Goal: Navigation & Orientation: Find specific page/section

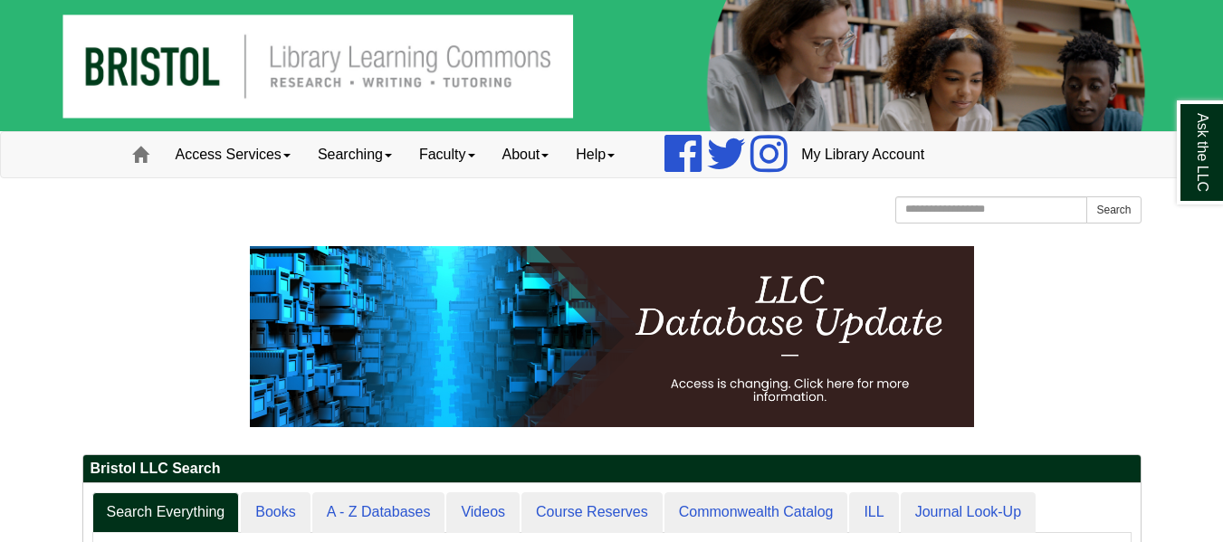
click at [838, 211] on div "Bristol Community College Bristol Community College Library Learning Commons Ho…" at bounding box center [611, 212] width 1059 height 32
click at [798, 209] on div "Bristol Community College Bristol Community College Library Learning Commons Ho…" at bounding box center [611, 212] width 1059 height 32
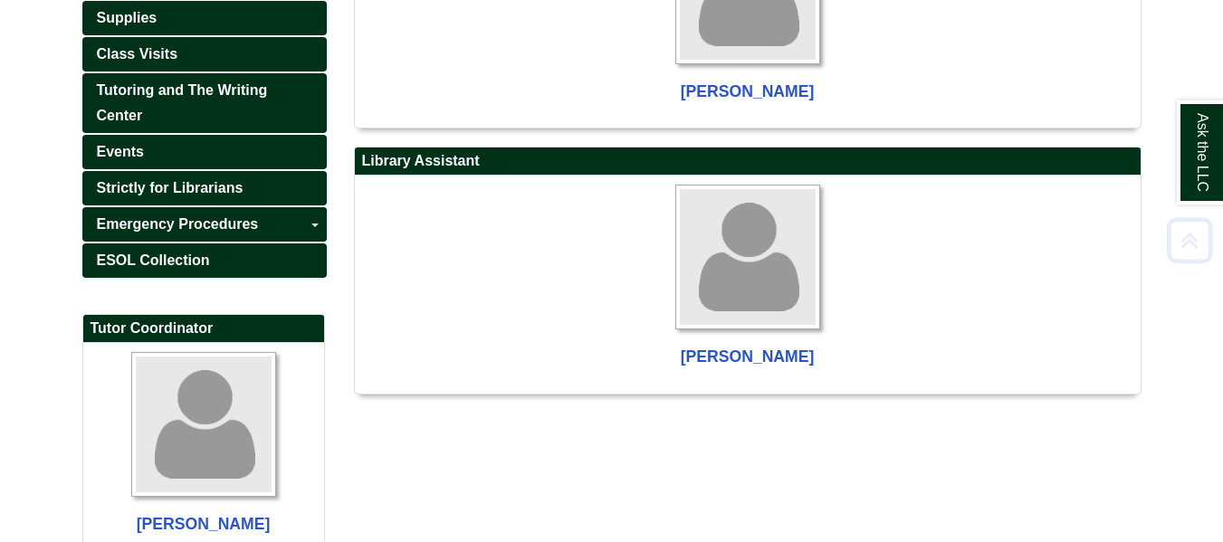
scroll to position [673, 0]
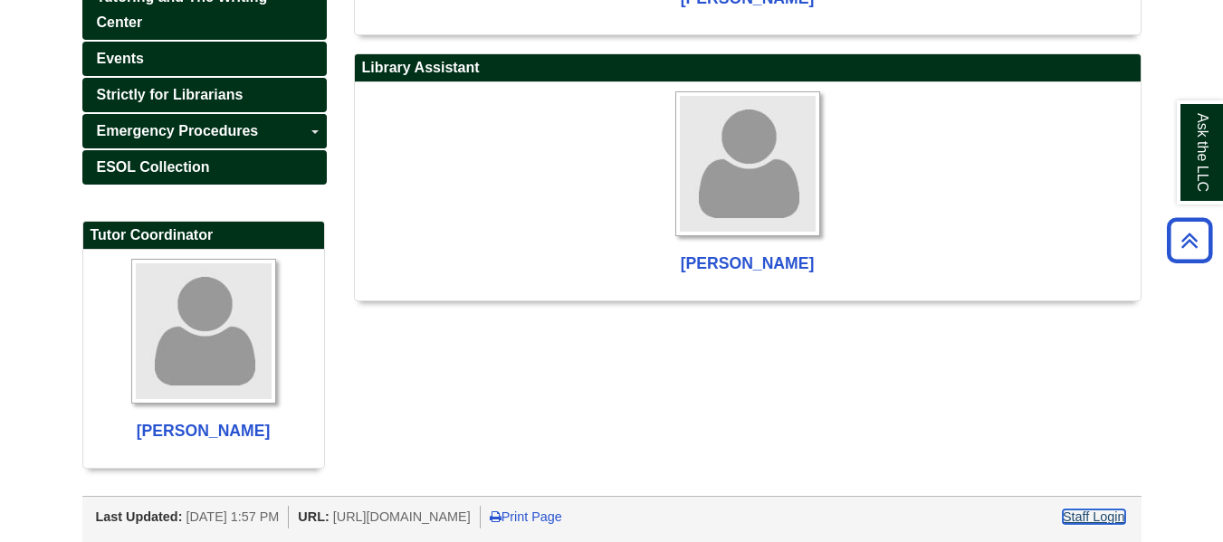
click at [1085, 517] on link "Staff Login" at bounding box center [1093, 517] width 62 height 14
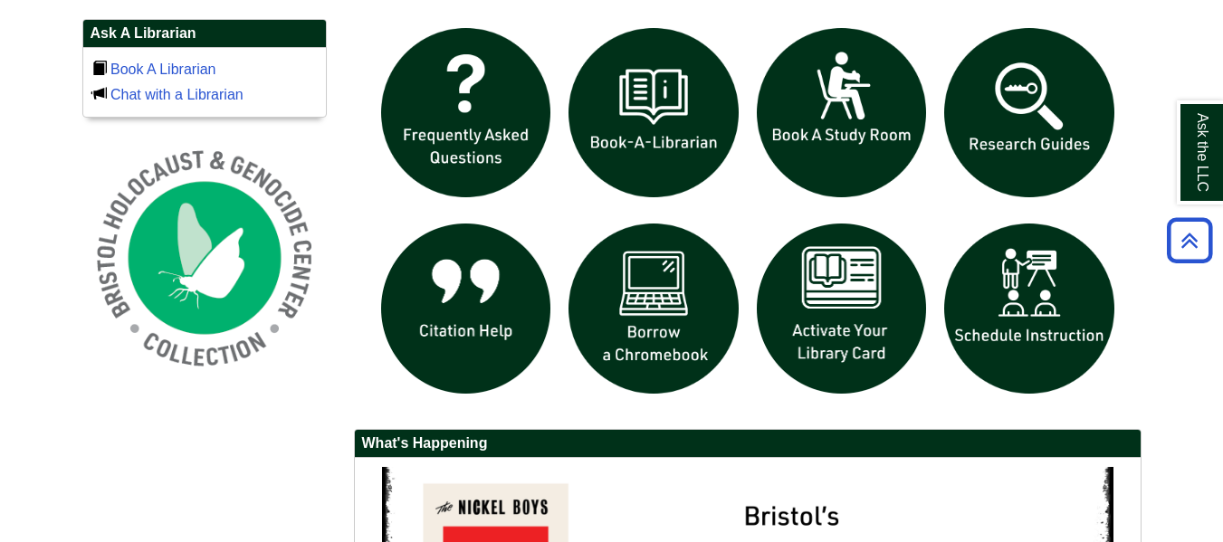
scroll to position [1255, 0]
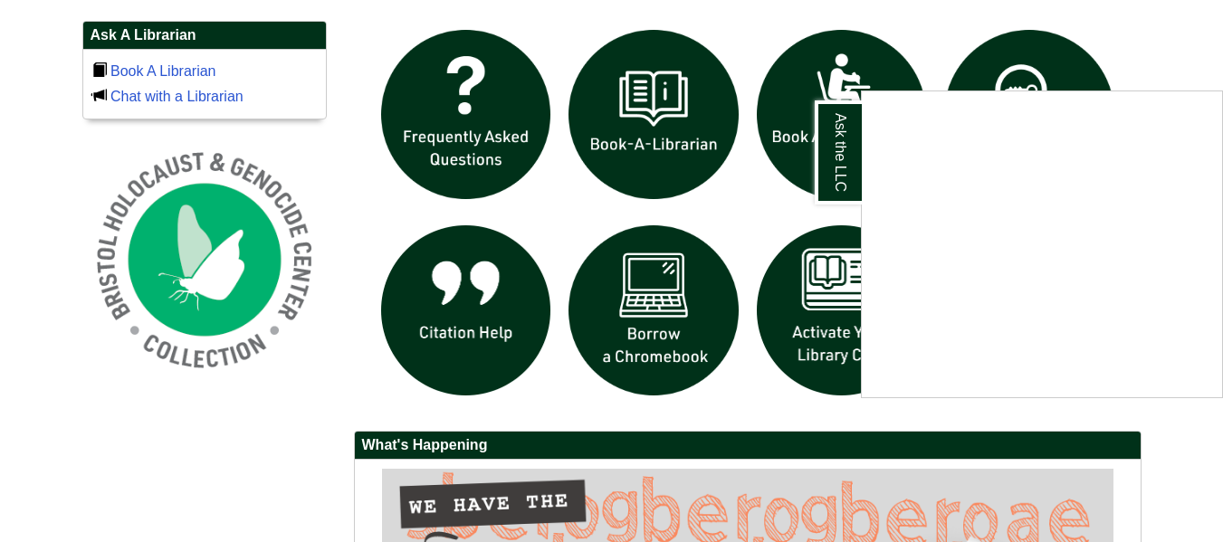
click at [1147, 62] on div "Ask the LLC" at bounding box center [611, 271] width 1223 height 542
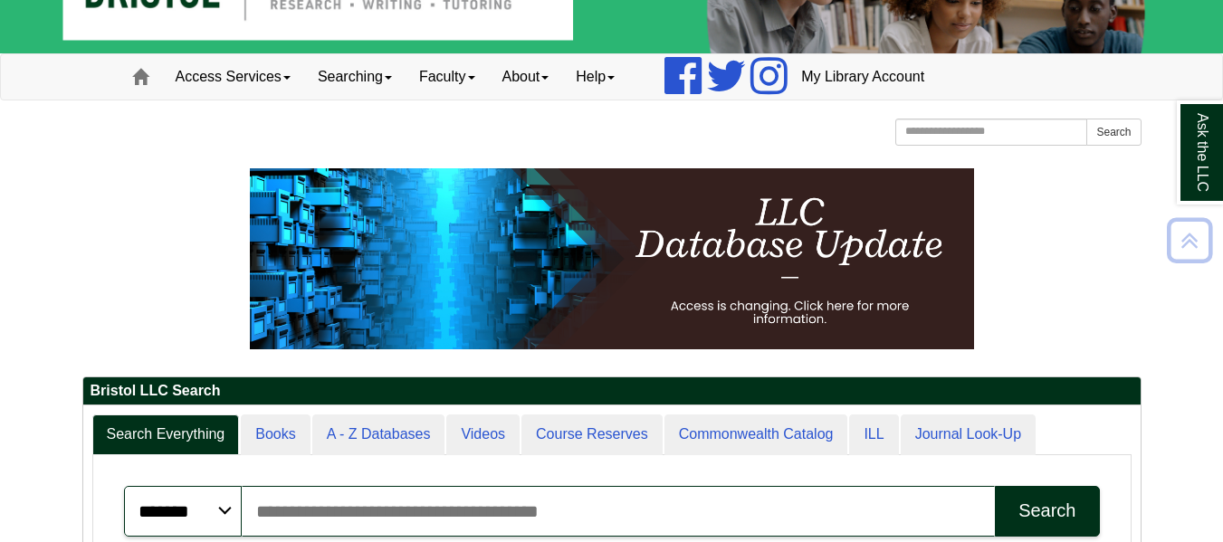
scroll to position [554, 0]
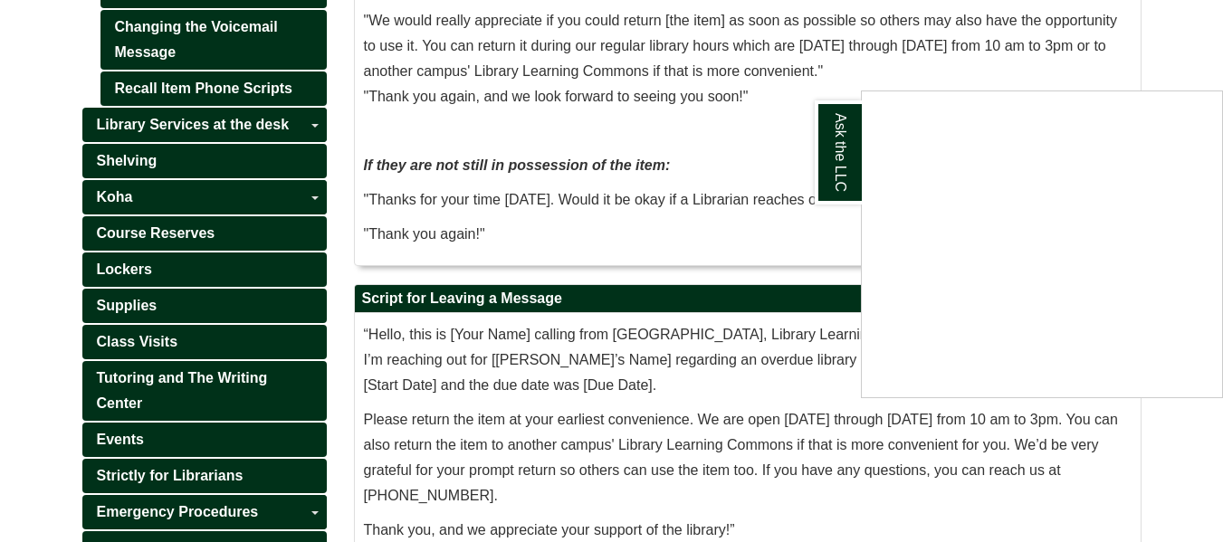
scroll to position [536, 0]
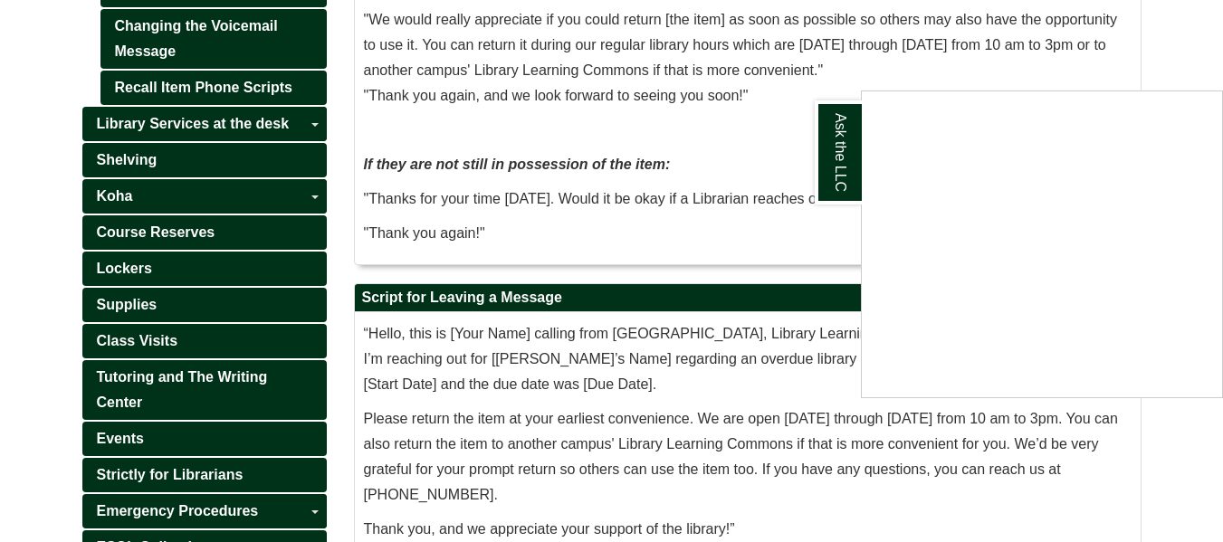
click at [1192, 15] on div "Ask the LLC" at bounding box center [611, 271] width 1223 height 542
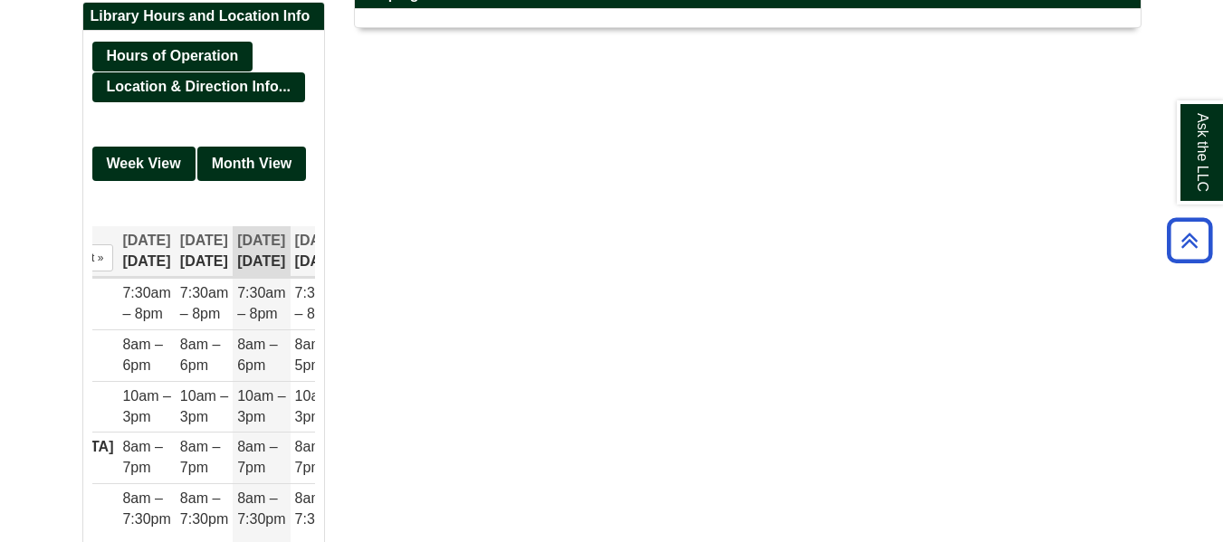
scroll to position [1243, 0]
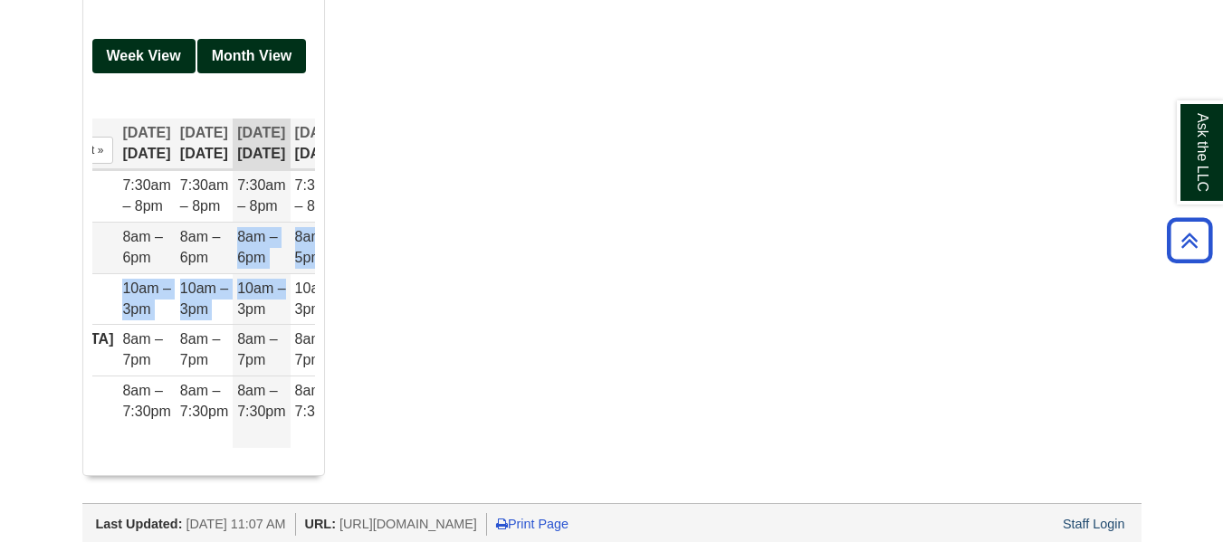
drag, startPoint x: 299, startPoint y: 296, endPoint x: 182, endPoint y: 271, distance: 119.5
click at [182, 271] on tbody "Fall River 7:30am – 8pm 7:30am – 8pm 7:30am – 8pm 7:30am – 8pm 7:30am – 5pm 12p…" at bounding box center [241, 309] width 573 height 277
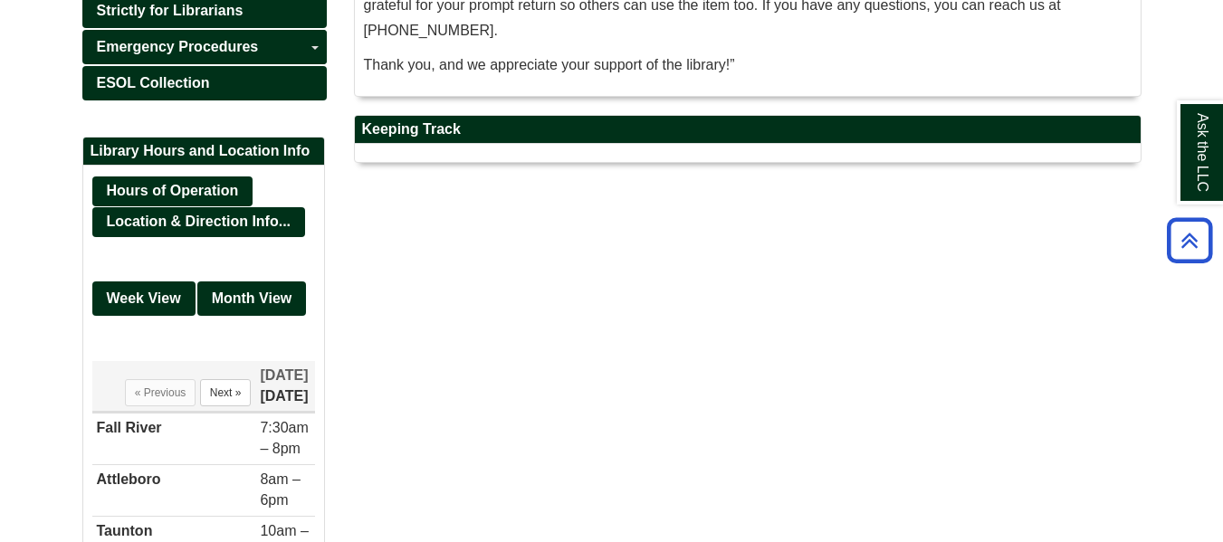
scroll to position [1014, 0]
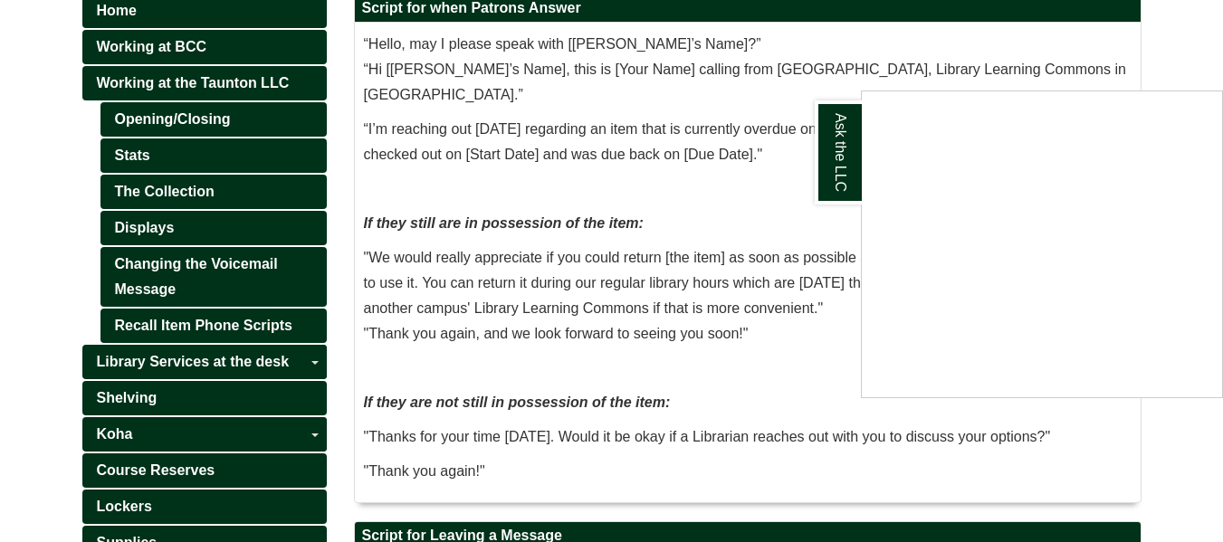
scroll to position [299, 0]
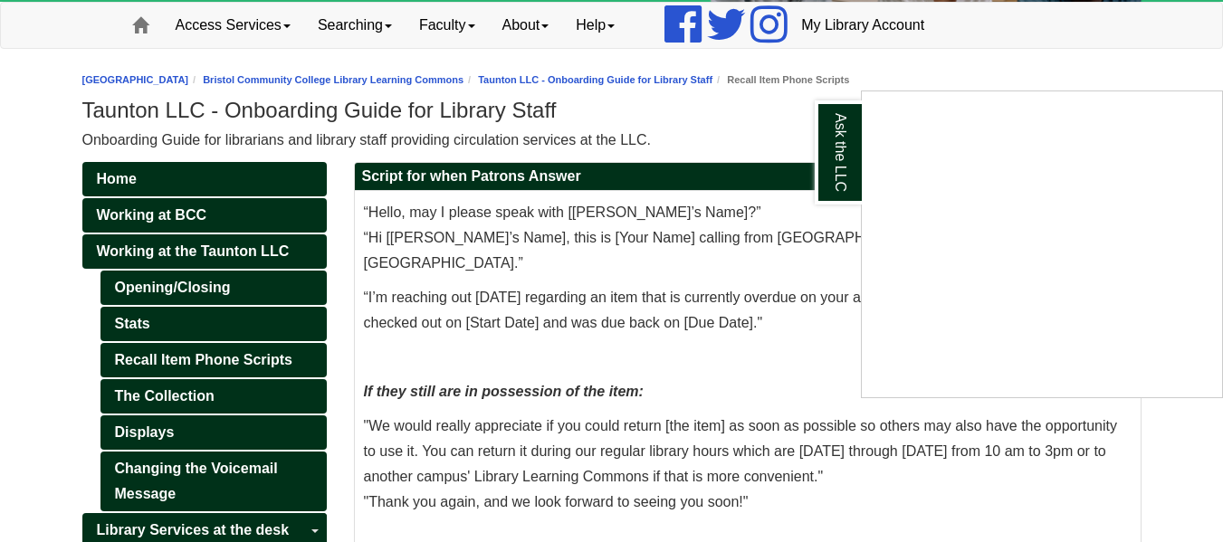
scroll to position [128, 0]
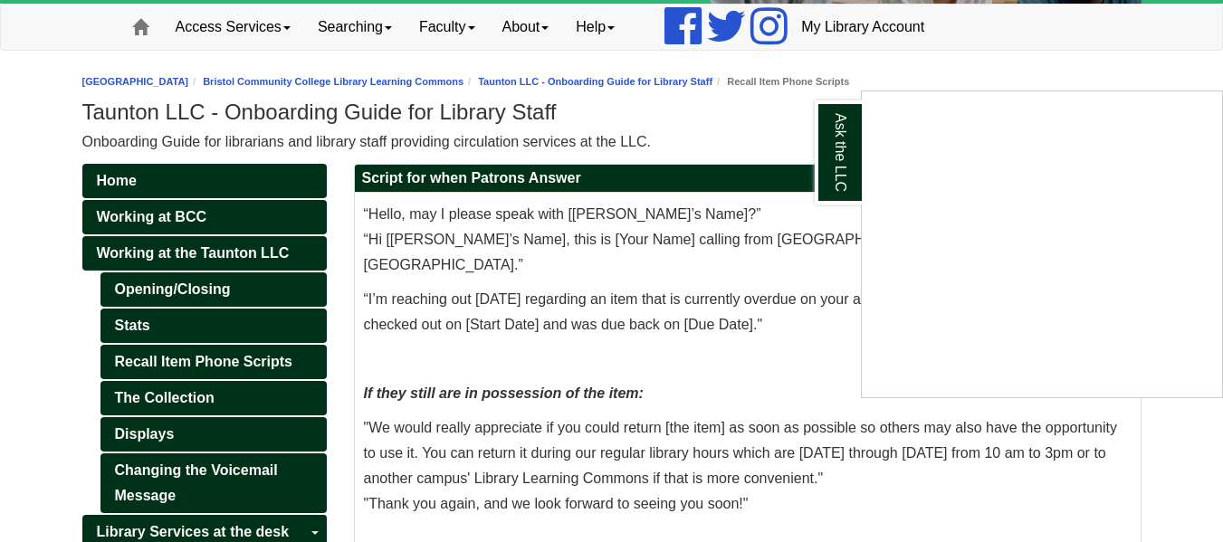
click at [1001, 84] on div "Ask the LLC" at bounding box center [611, 271] width 1223 height 542
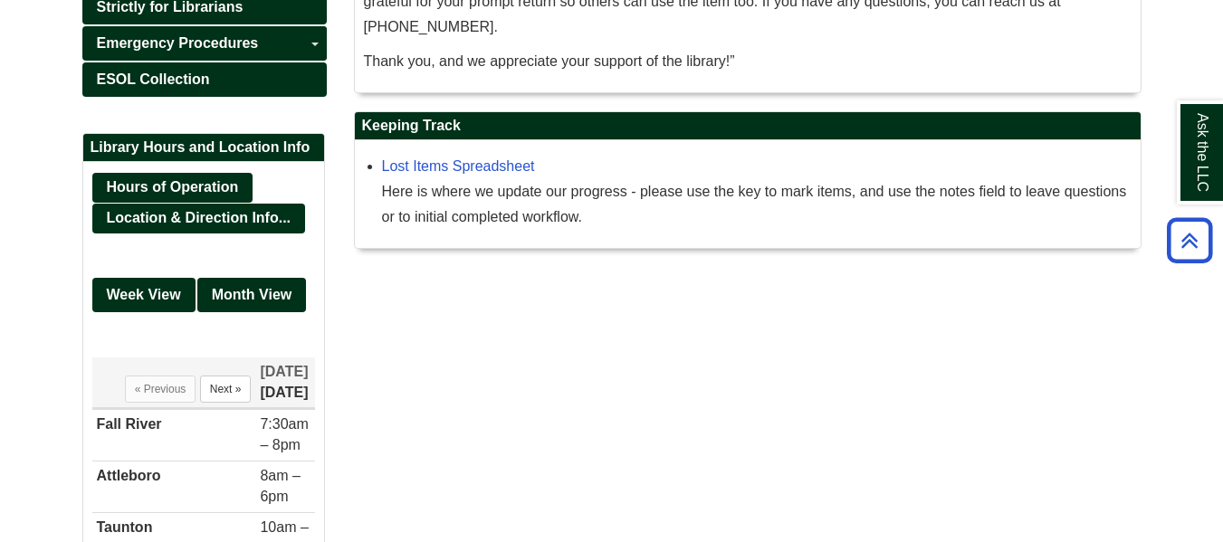
scroll to position [1005, 0]
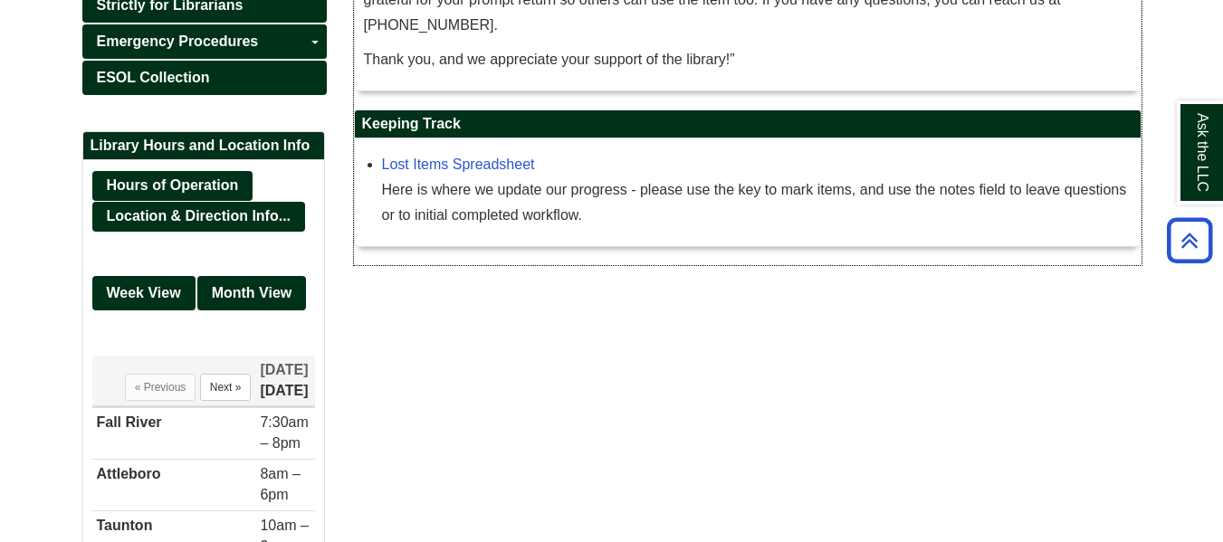
drag, startPoint x: 426, startPoint y: 201, endPoint x: 656, endPoint y: 228, distance: 231.5
click at [656, 228] on div "Lost Items Spreadsheet Here is where we update our progress - please use the ke…" at bounding box center [748, 192] width 786 height 108
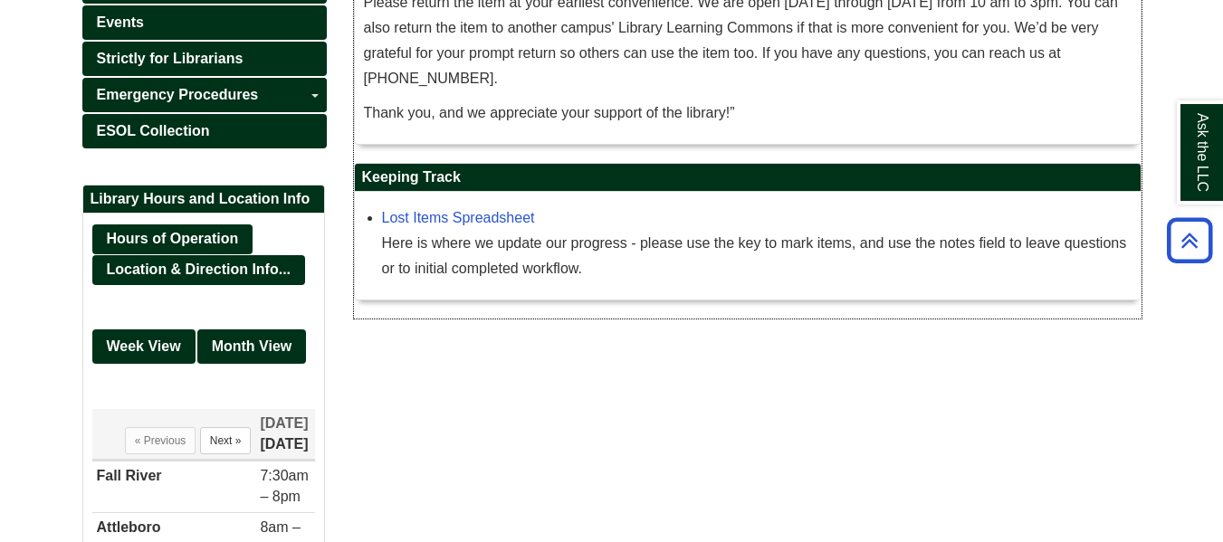
scroll to position [950, 0]
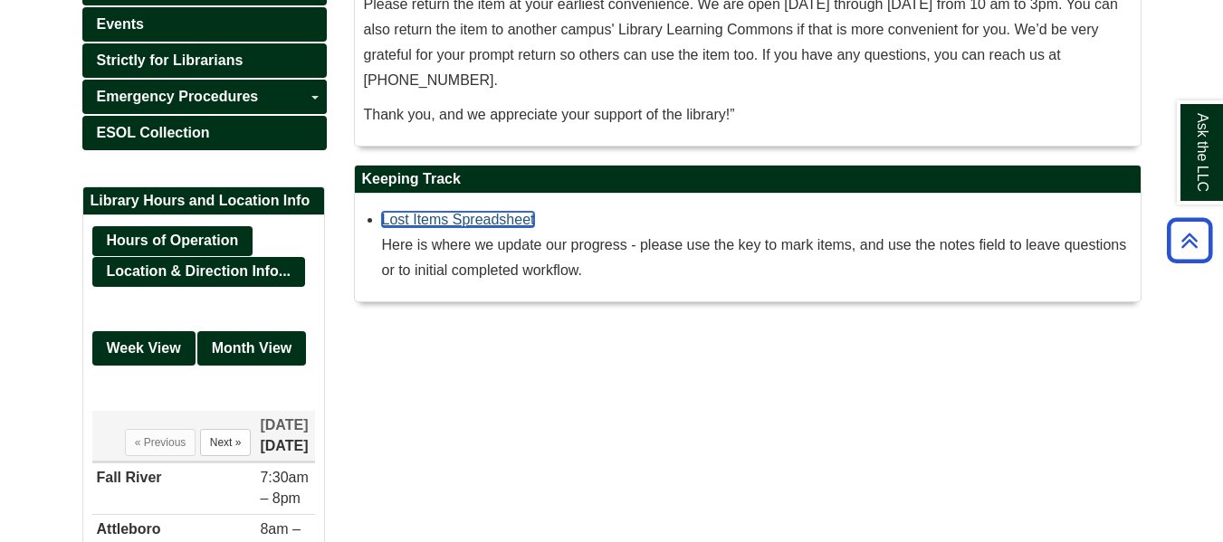
click at [442, 224] on link "Lost Items Spreadsheet" at bounding box center [458, 219] width 153 height 15
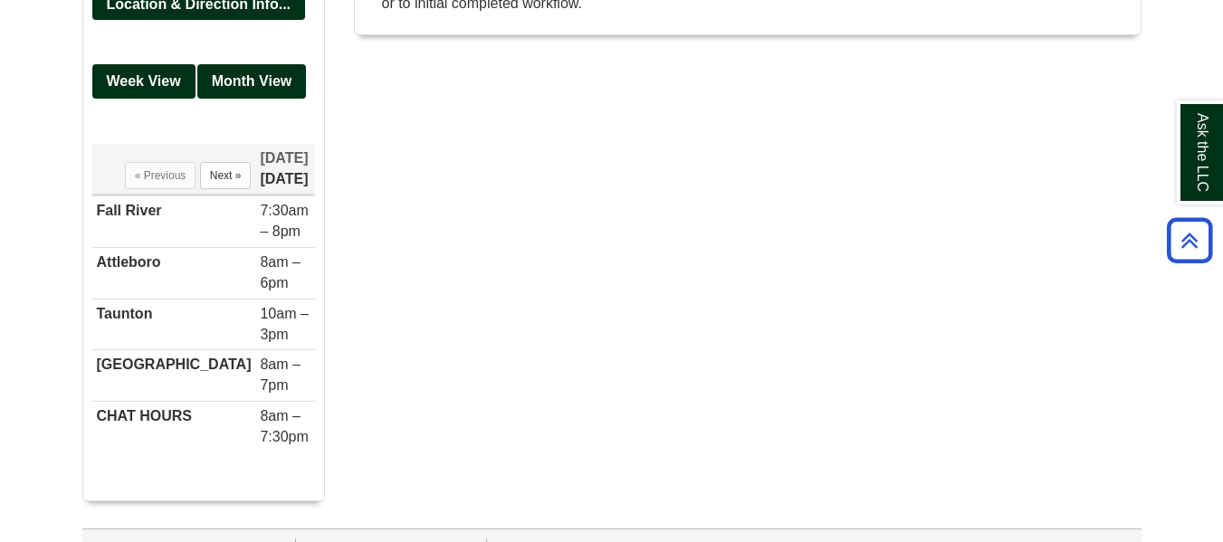
scroll to position [1243, 0]
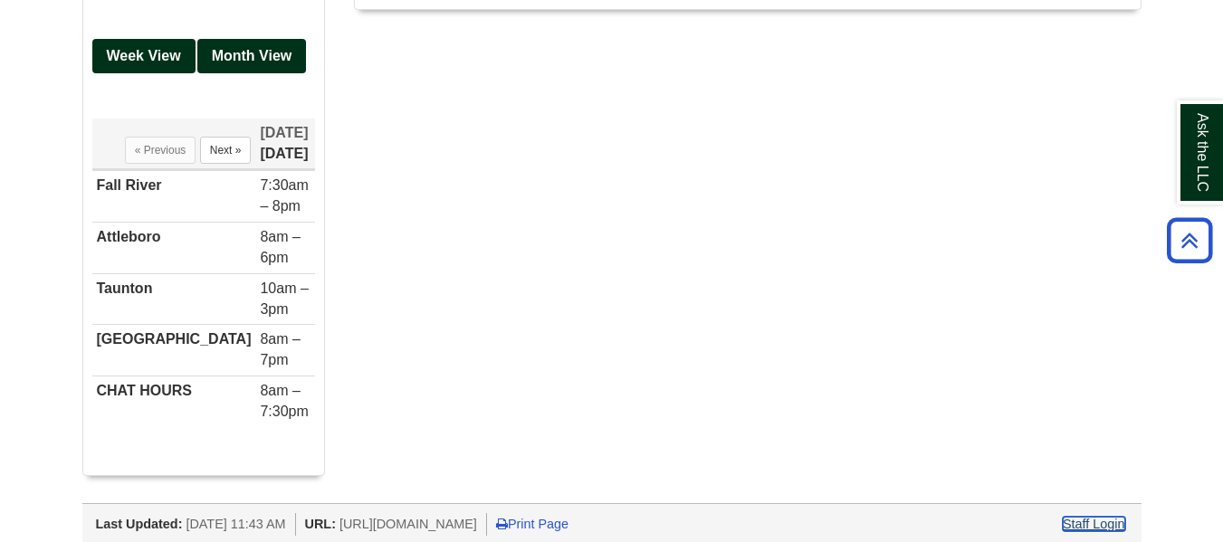
click at [1107, 517] on link "Staff Login" at bounding box center [1093, 524] width 62 height 14
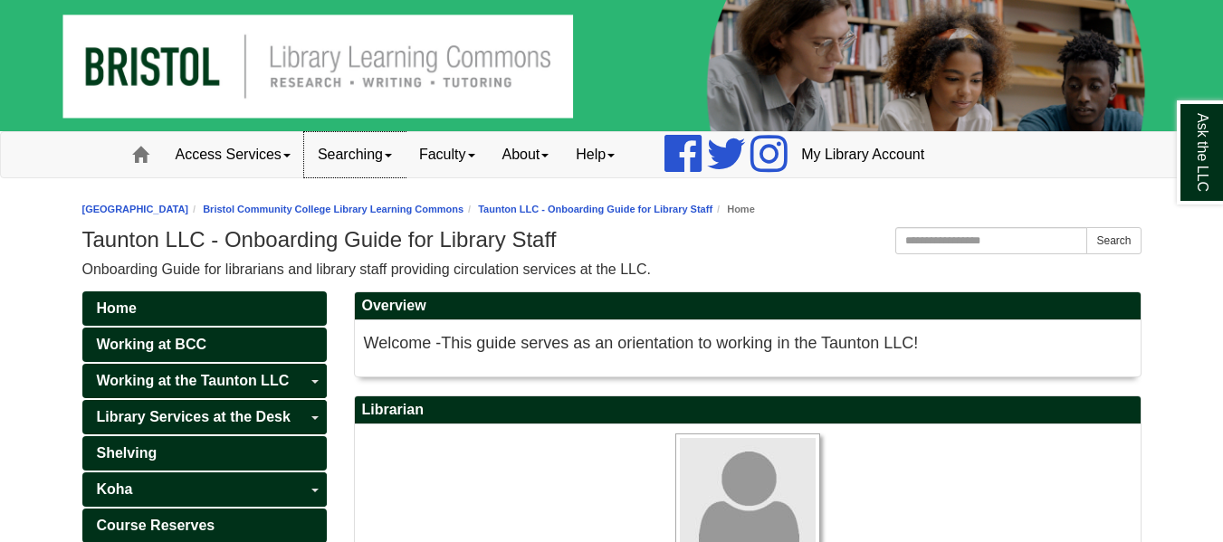
click at [377, 145] on link "Searching" at bounding box center [354, 154] width 101 height 45
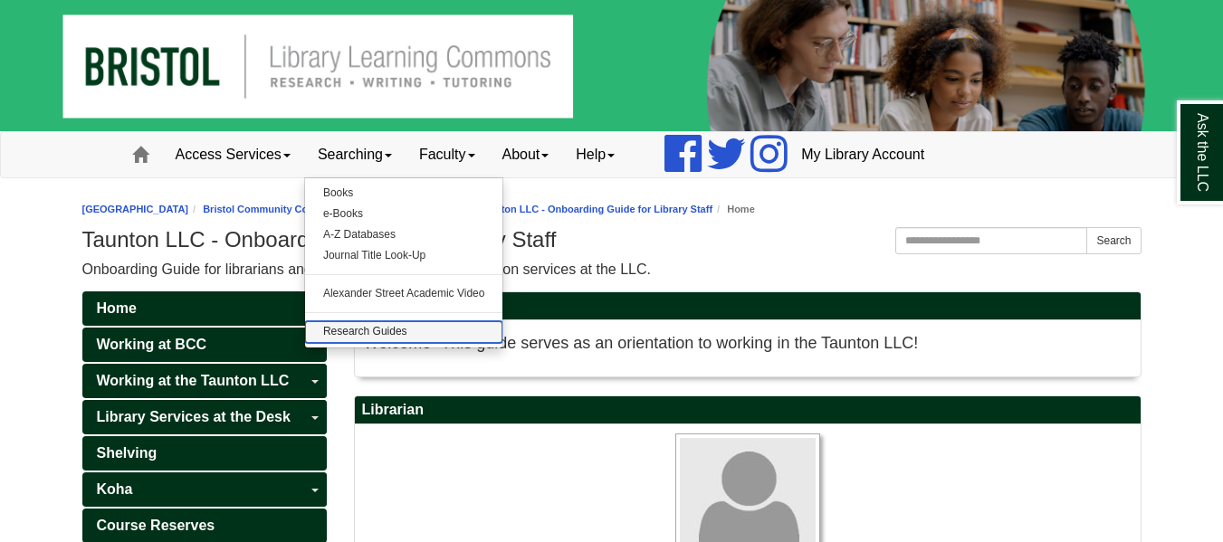
click at [395, 331] on link "Research Guides" at bounding box center [404, 331] width 198 height 21
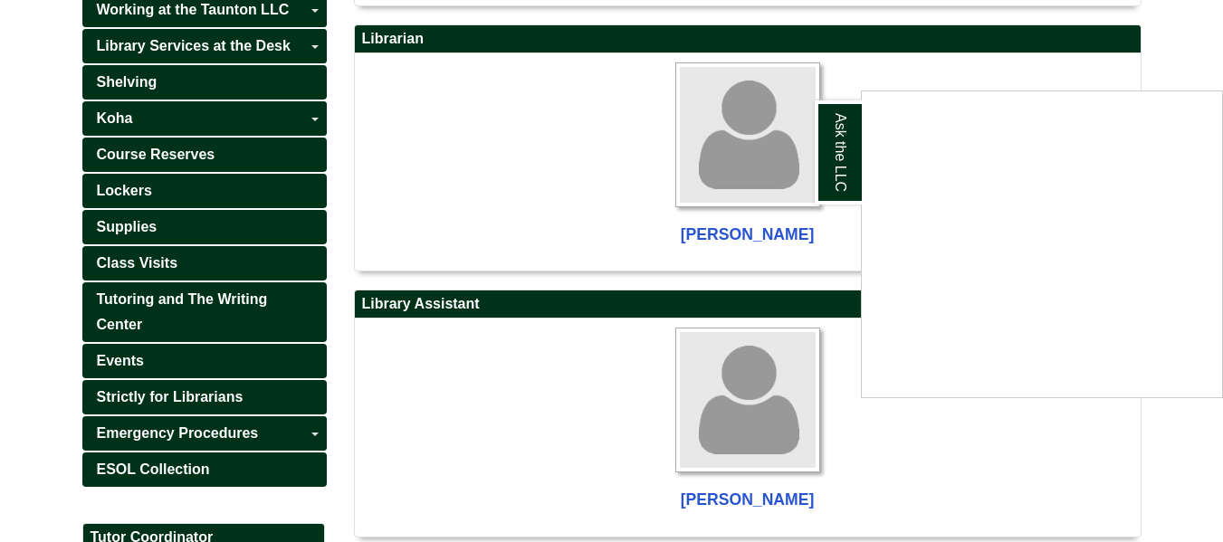
scroll to position [372, 0]
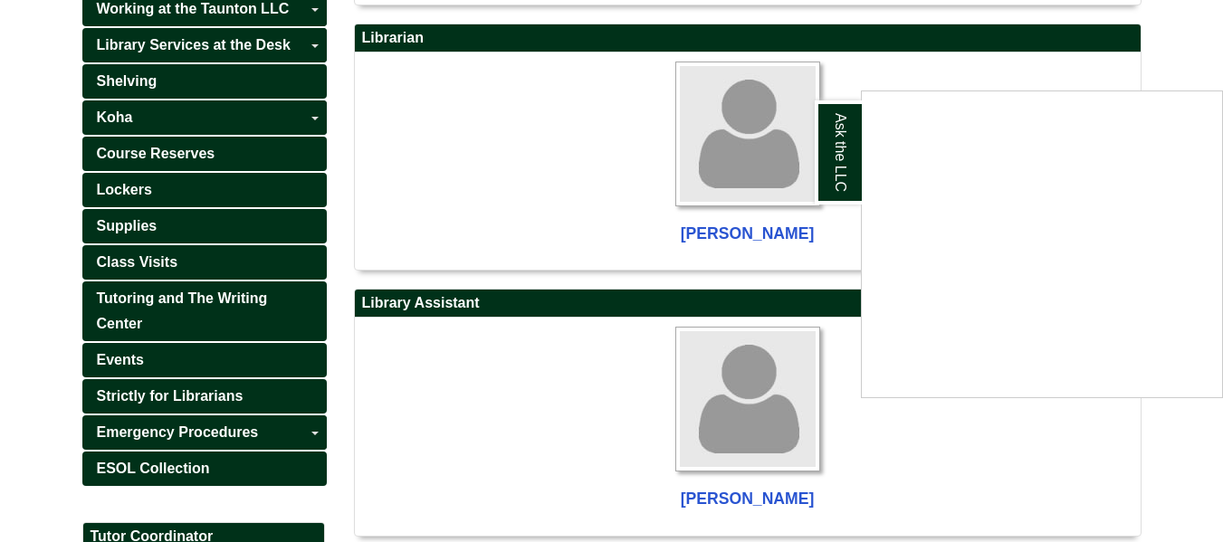
click at [205, 390] on div "Ask the LLC" at bounding box center [611, 271] width 1223 height 542
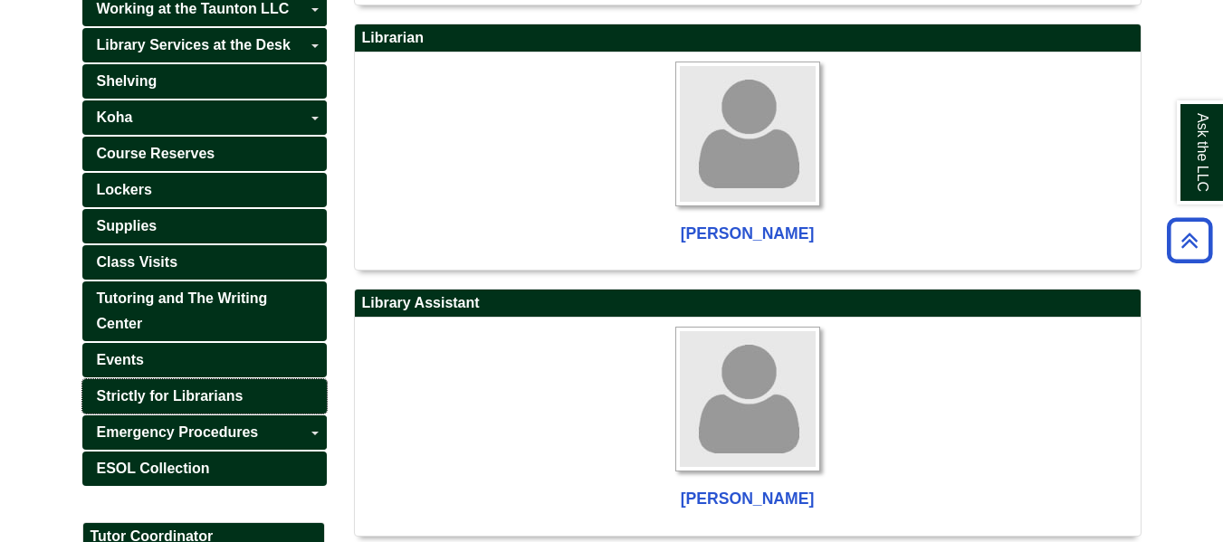
click at [209, 395] on span "Strictly for Librarians" at bounding box center [170, 395] width 147 height 15
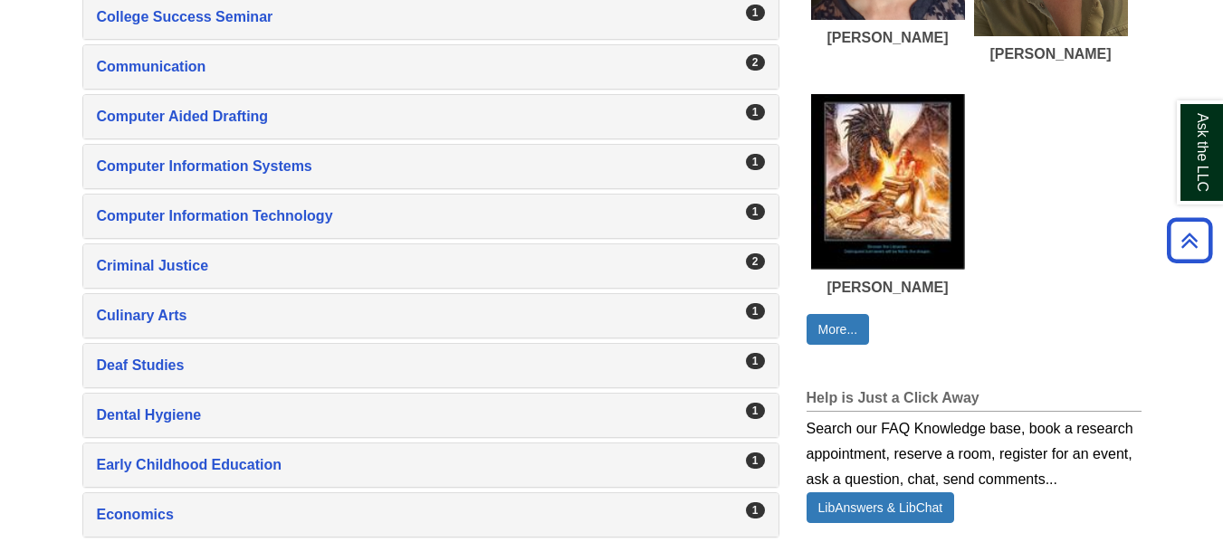
scroll to position [1260, 0]
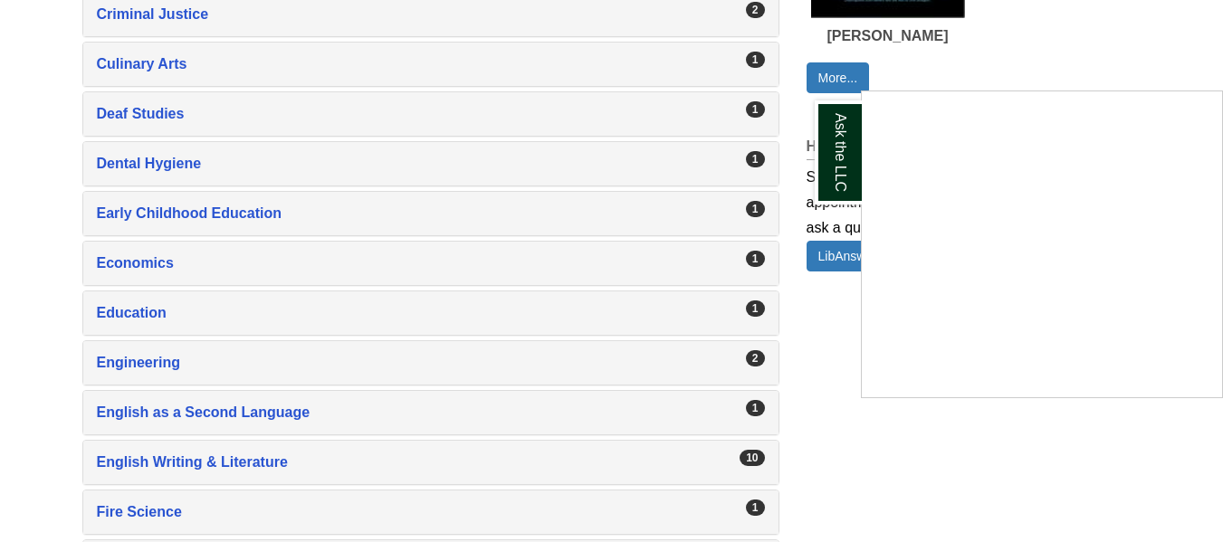
click at [815, 88] on div "Ask the LLC" at bounding box center [611, 271] width 1223 height 542
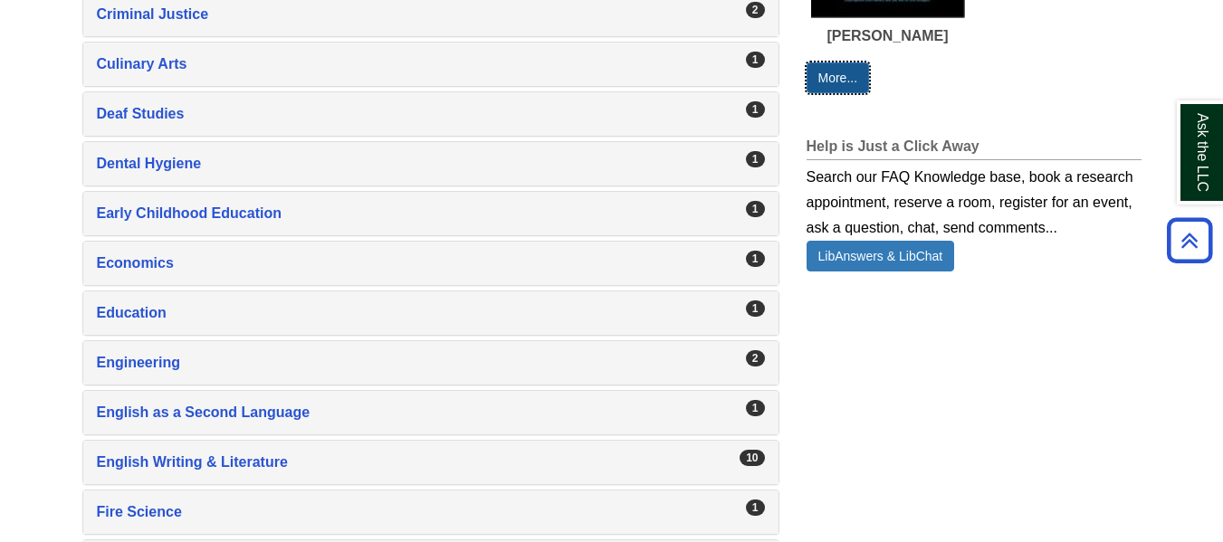
click at [852, 79] on link "More..." at bounding box center [837, 77] width 63 height 31
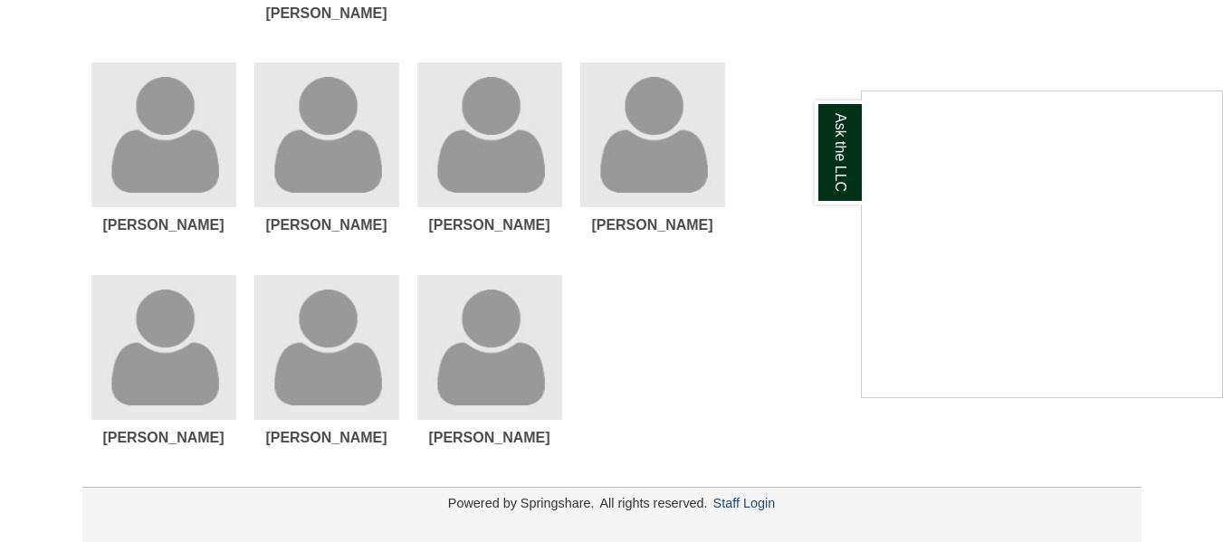
scroll to position [1702, 0]
click at [759, 499] on div "Ask the LLC" at bounding box center [611, 271] width 1223 height 542
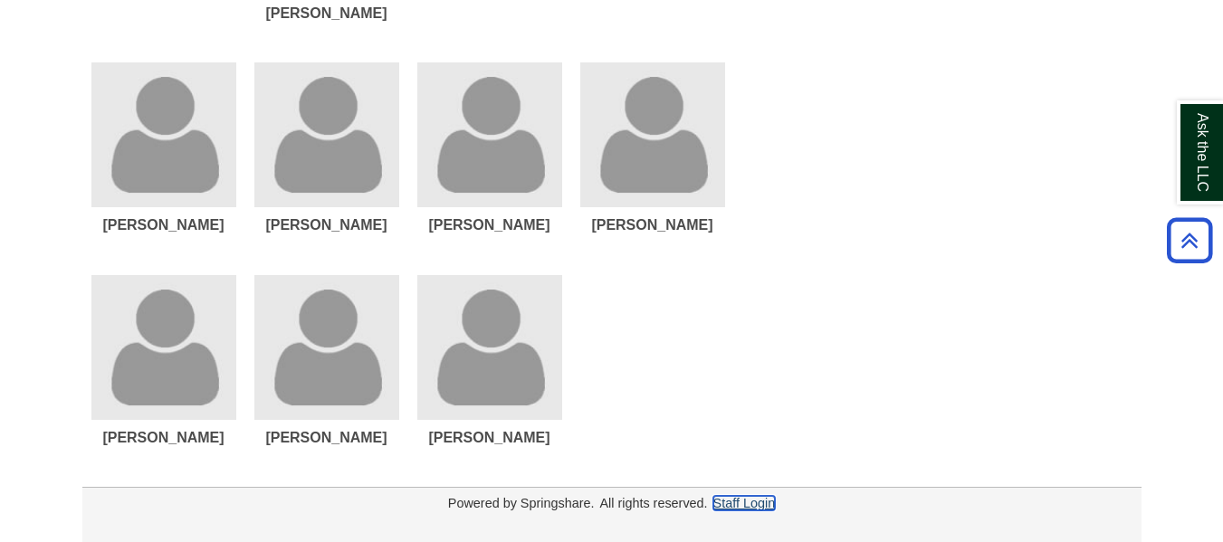
click at [761, 504] on link "Staff Login" at bounding box center [744, 503] width 62 height 14
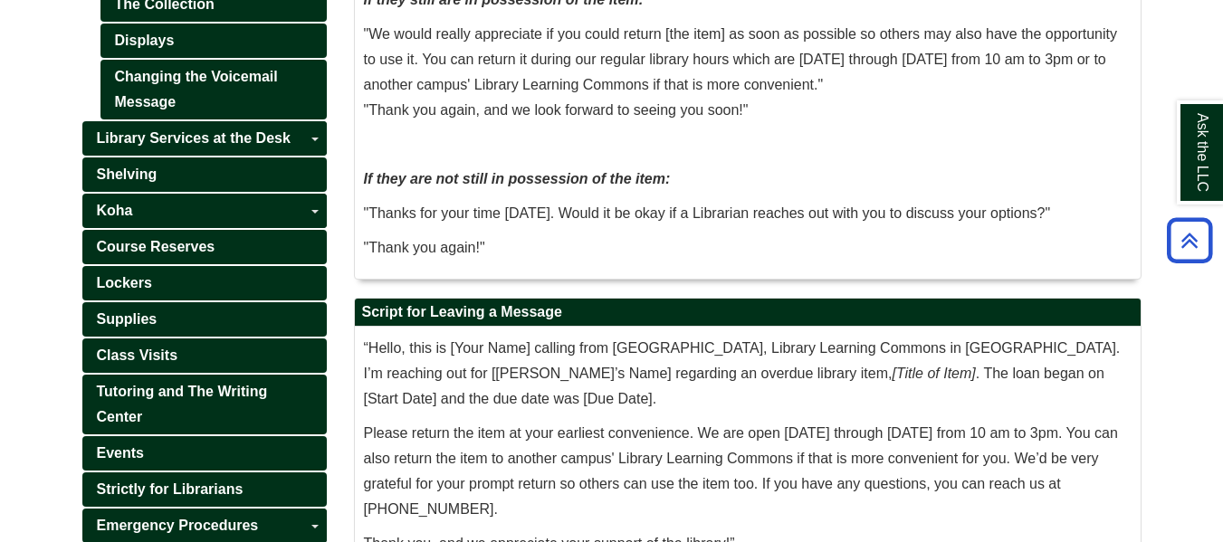
scroll to position [520, 0]
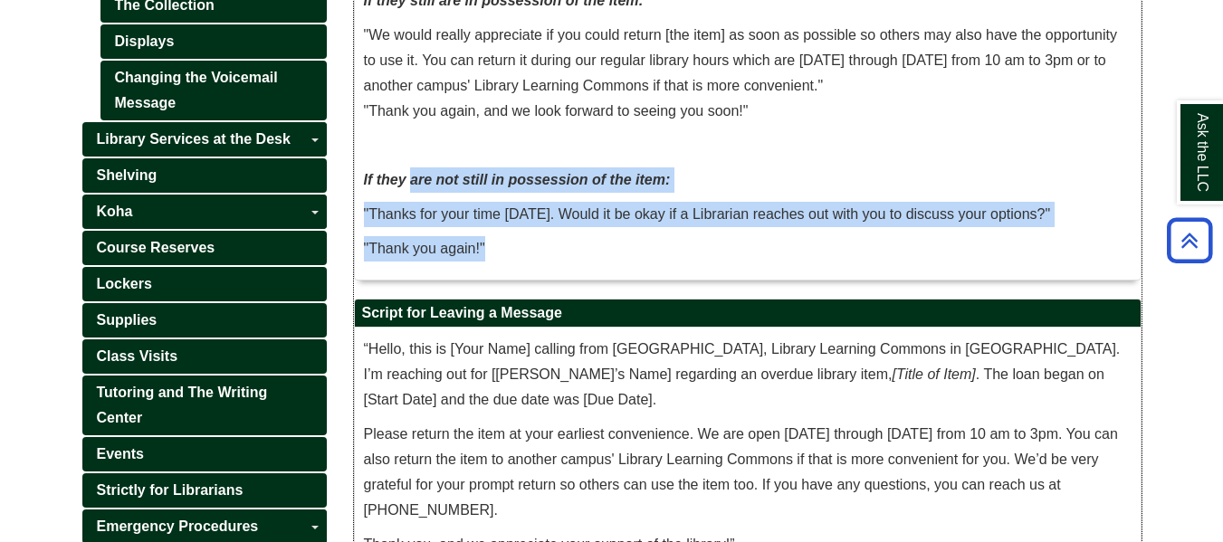
drag, startPoint x: 584, startPoint y: 241, endPoint x: 669, endPoint y: 281, distance: 94.3
click at [669, 281] on div "Script for when Patrons Answer “Hello, may I please speak with [[PERSON_NAME]’s…" at bounding box center [747, 35] width 787 height 528
click at [663, 273] on div "“Hello, may I please speak with [Patron’s Name]?” “Hi [Patron’s Name], this is …" at bounding box center [748, 40] width 786 height 480
drag, startPoint x: 745, startPoint y: 249, endPoint x: 798, endPoint y: 275, distance: 59.5
click at [798, 275] on div "“Hello, may I please speak with [Patron’s Name]?” “Hi [Patron’s Name], this is …" at bounding box center [748, 40] width 786 height 480
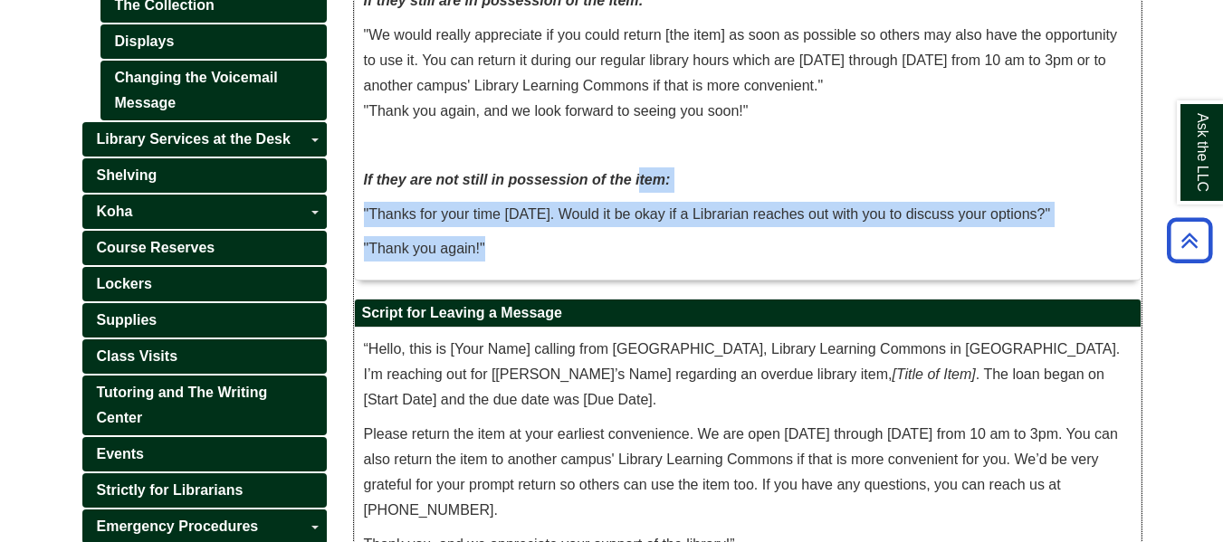
click at [781, 267] on div "“Hello, may I please speak with [Patron’s Name]?” “Hi [Patron’s Name], this is …" at bounding box center [747, 40] width 767 height 462
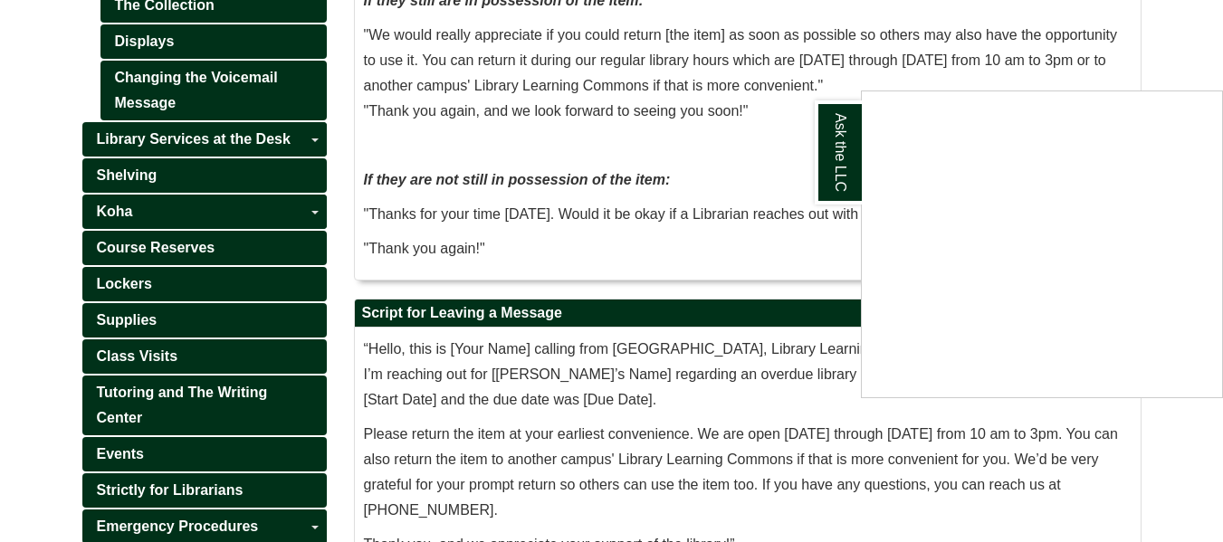
click at [1034, 52] on div "Ask the LLC" at bounding box center [611, 271] width 1223 height 542
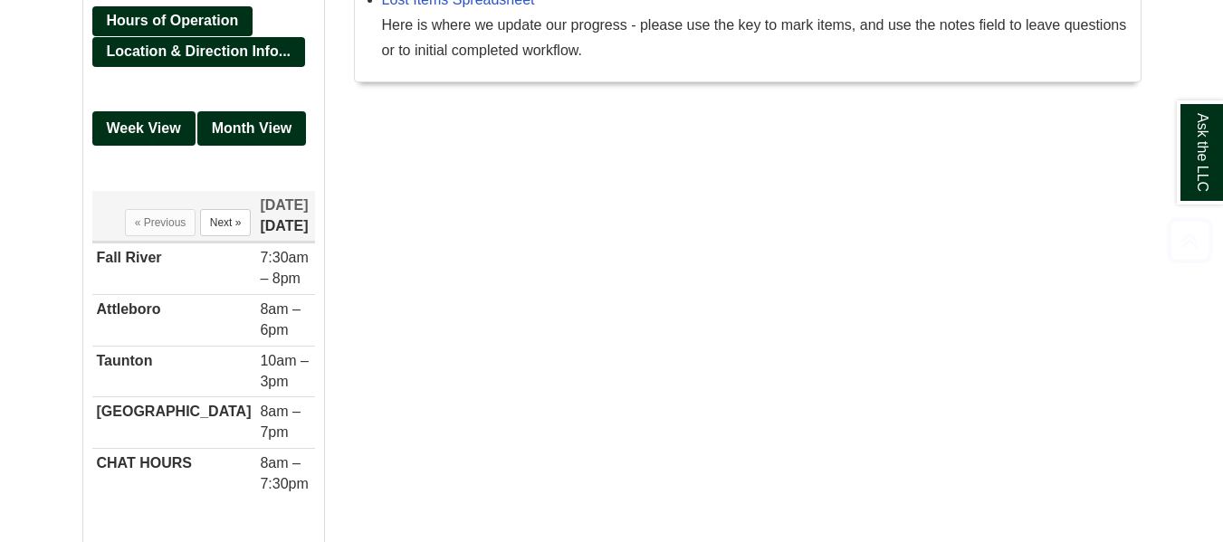
scroll to position [1243, 0]
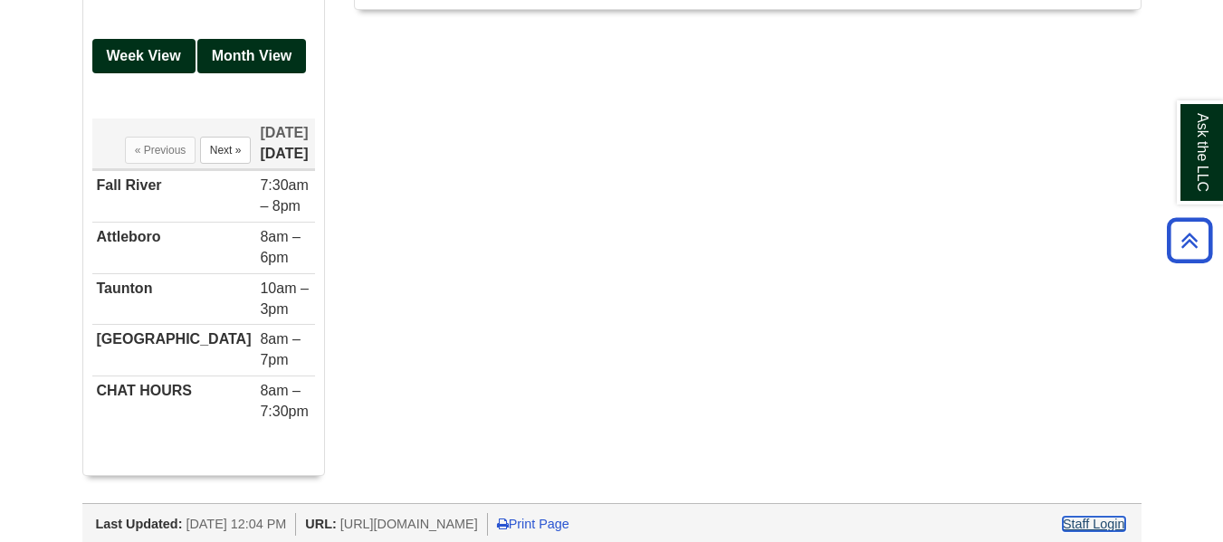
click at [1095, 521] on link "Staff Login" at bounding box center [1093, 524] width 62 height 14
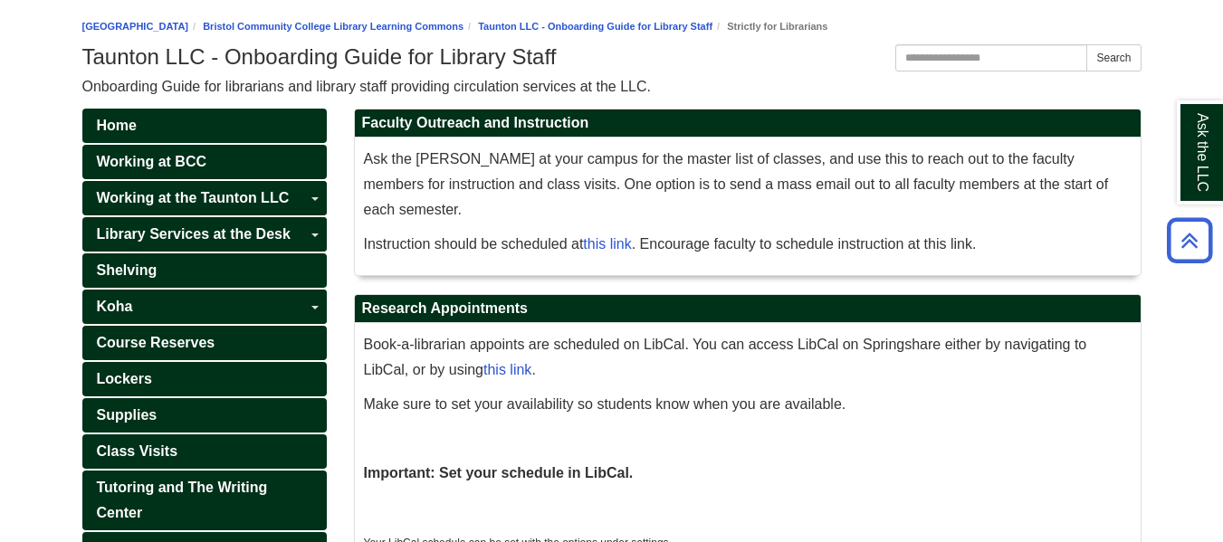
scroll to position [184, 0]
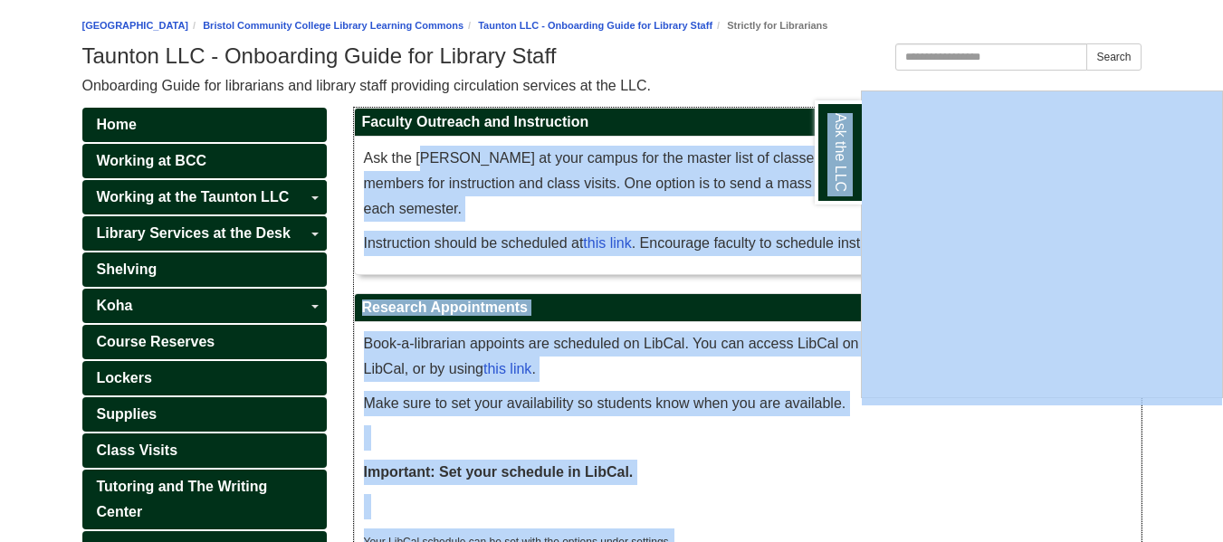
drag, startPoint x: 480, startPoint y: 148, endPoint x: 968, endPoint y: 224, distance: 494.6
click at [759, 150] on div "Ask the LLC" at bounding box center [611, 271] width 1223 height 542
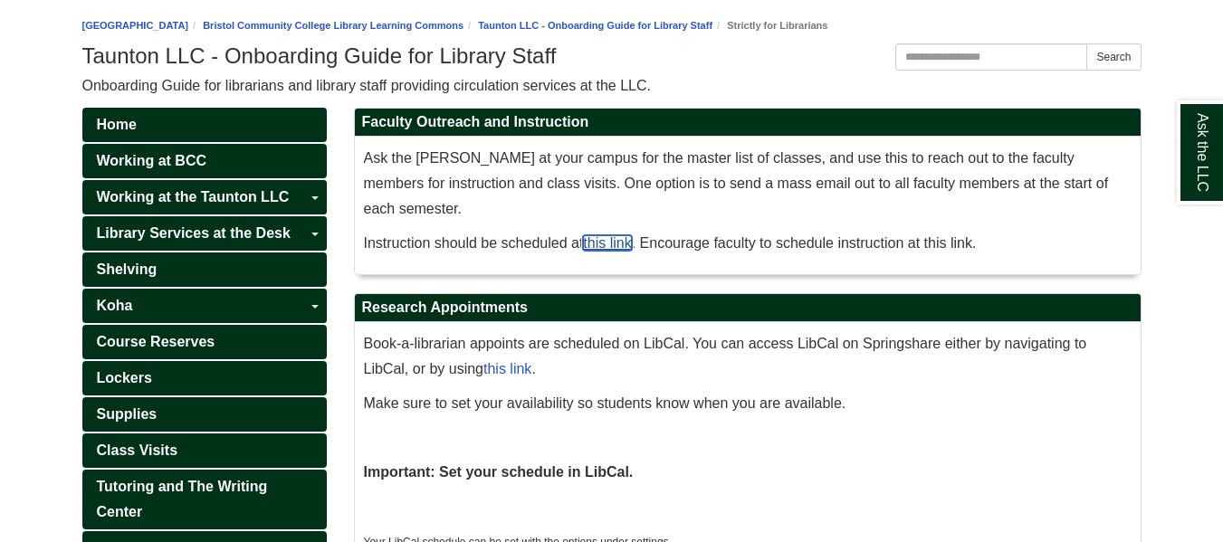
click at [598, 235] on link "this link" at bounding box center [607, 242] width 48 height 15
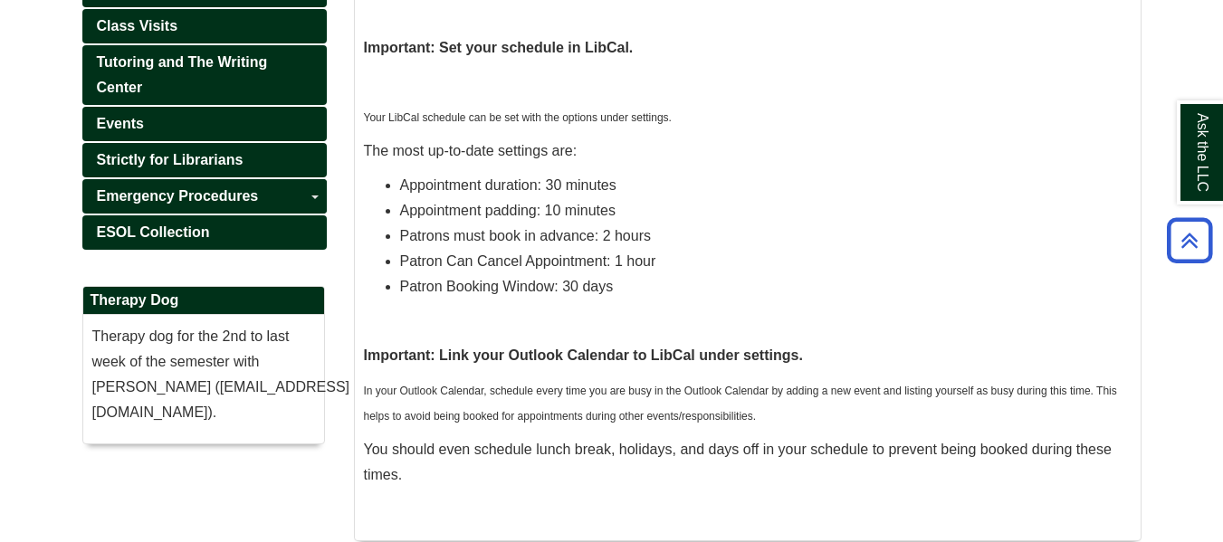
scroll to position [609, 0]
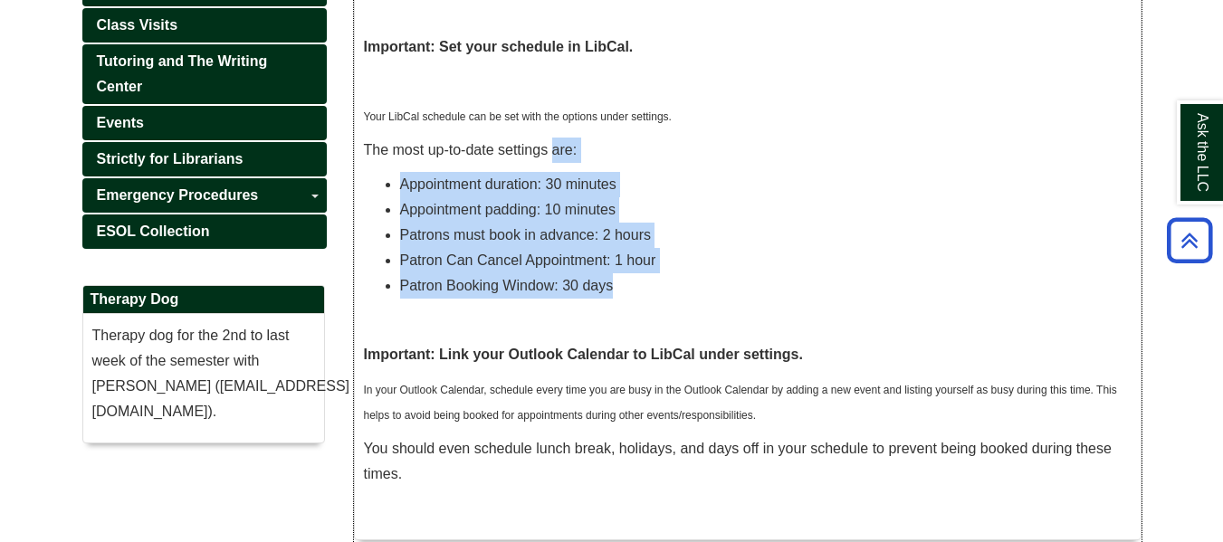
drag, startPoint x: 550, startPoint y: 118, endPoint x: 690, endPoint y: 265, distance: 202.9
click at [690, 265] on div "Book-a-librarian appoints are scheduled on LibCal. You can access LibCal on Spr…" at bounding box center [747, 218] width 767 height 624
click at [690, 273] on li "Patron Booking Window: 30 days" at bounding box center [765, 285] width 731 height 25
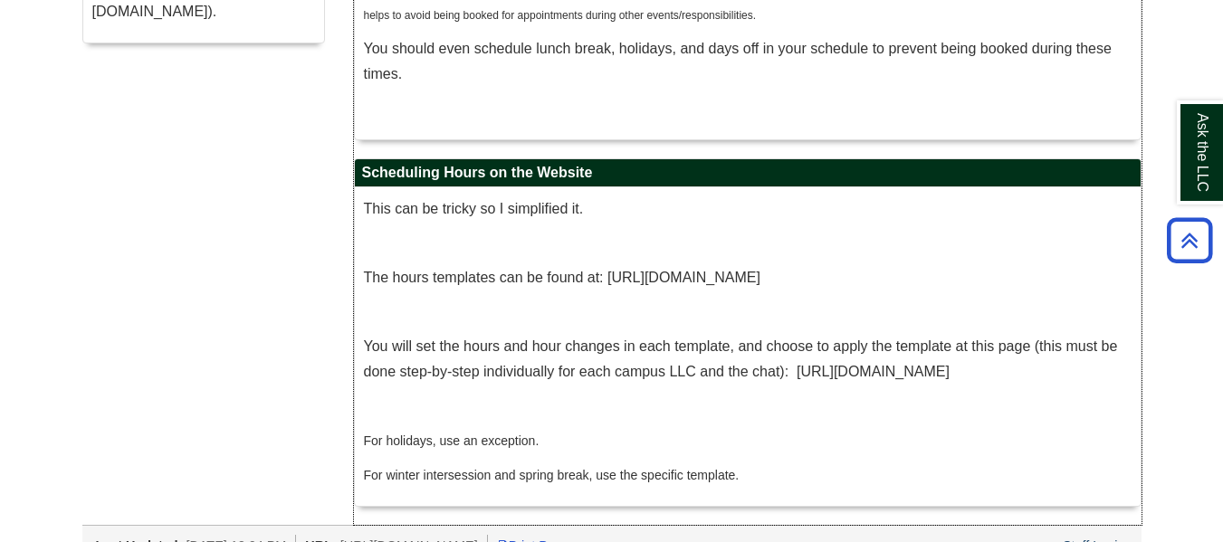
scroll to position [1038, 0]
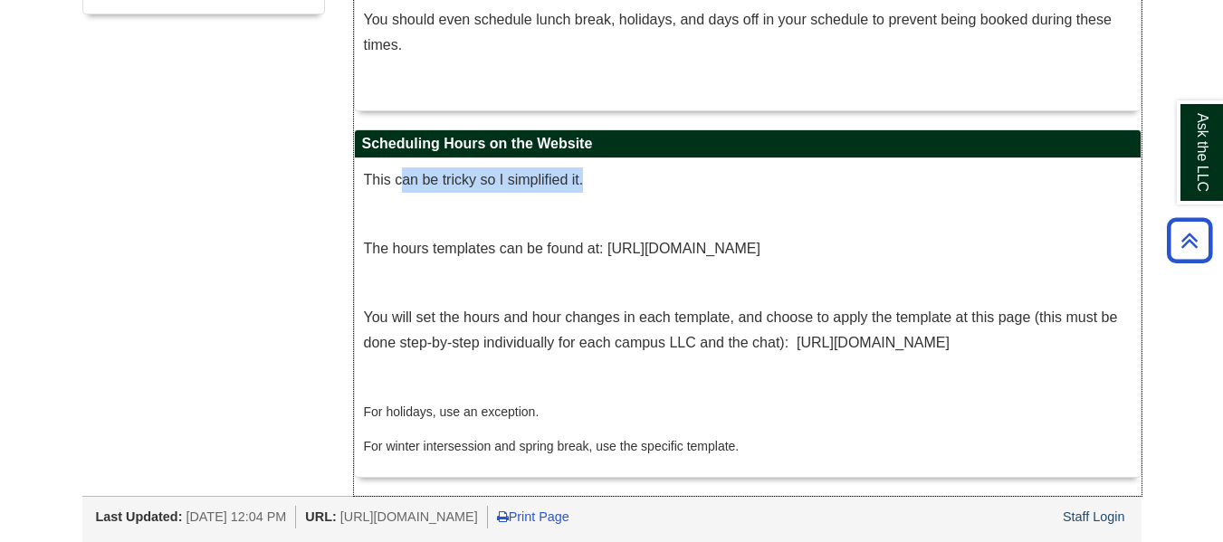
drag, startPoint x: 405, startPoint y: 139, endPoint x: 689, endPoint y: 159, distance: 284.9
click at [689, 159] on div "This can be tricky so I simplified it. The hours templates can be found at: htt…" at bounding box center [748, 317] width 786 height 319
click at [689, 167] on p "This can be tricky so I simplified it." at bounding box center [747, 179] width 767 height 25
click at [1107, 510] on link "Staff Login" at bounding box center [1093, 517] width 62 height 14
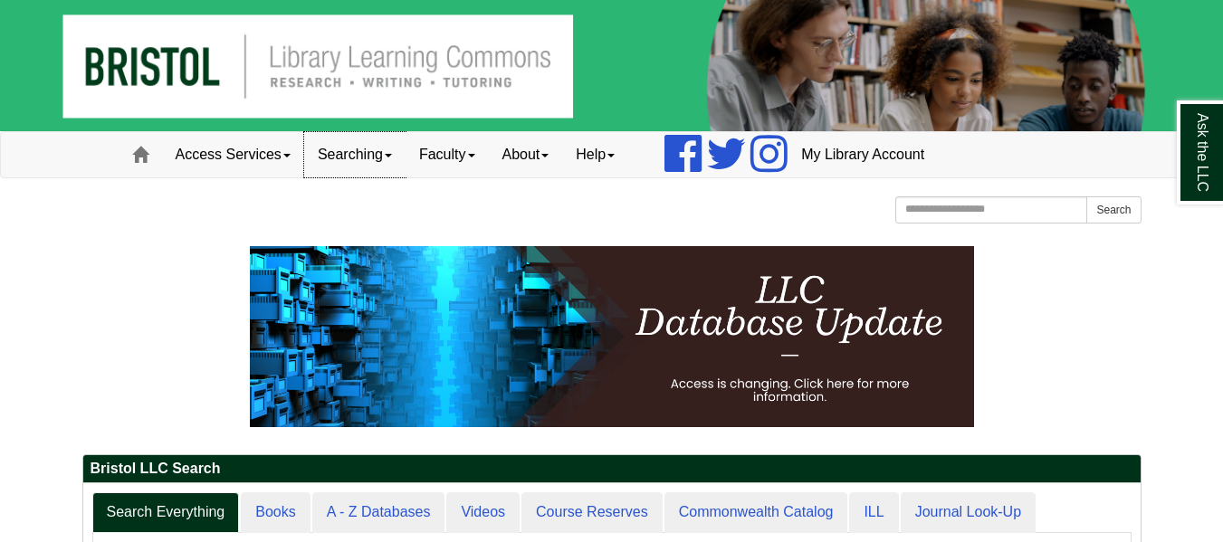
click at [384, 170] on link "Searching" at bounding box center [354, 154] width 101 height 45
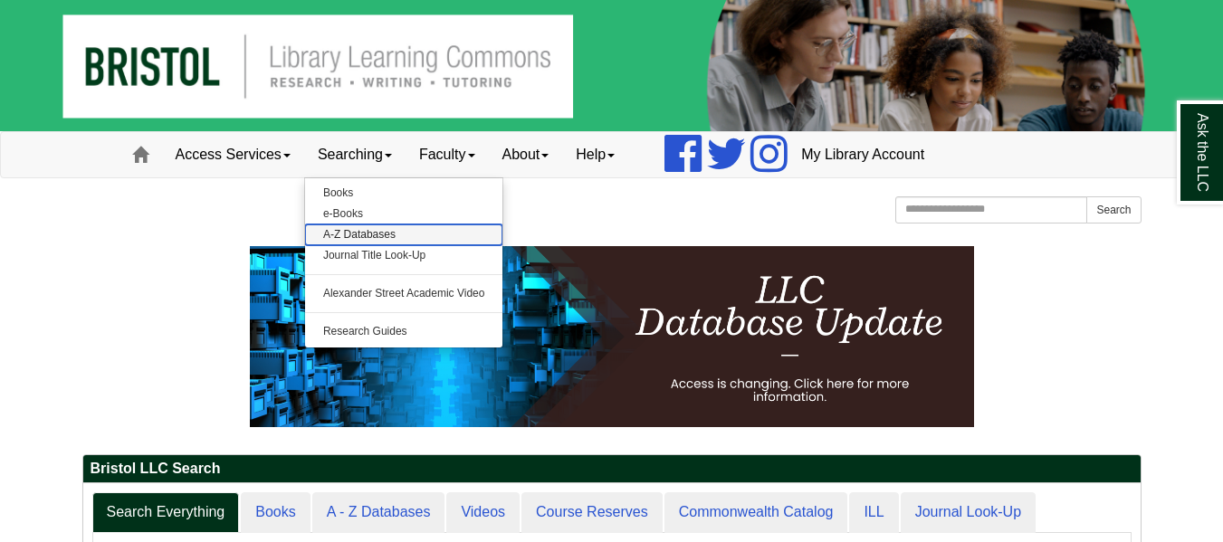
click at [373, 239] on link "A-Z Databases" at bounding box center [404, 234] width 198 height 21
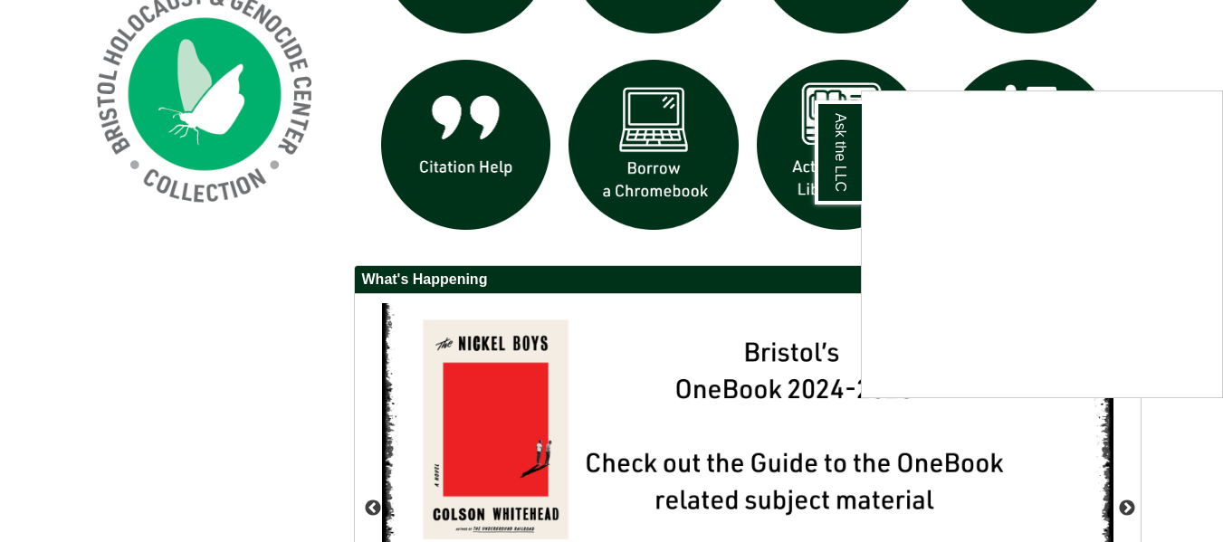
scroll to position [1422, 0]
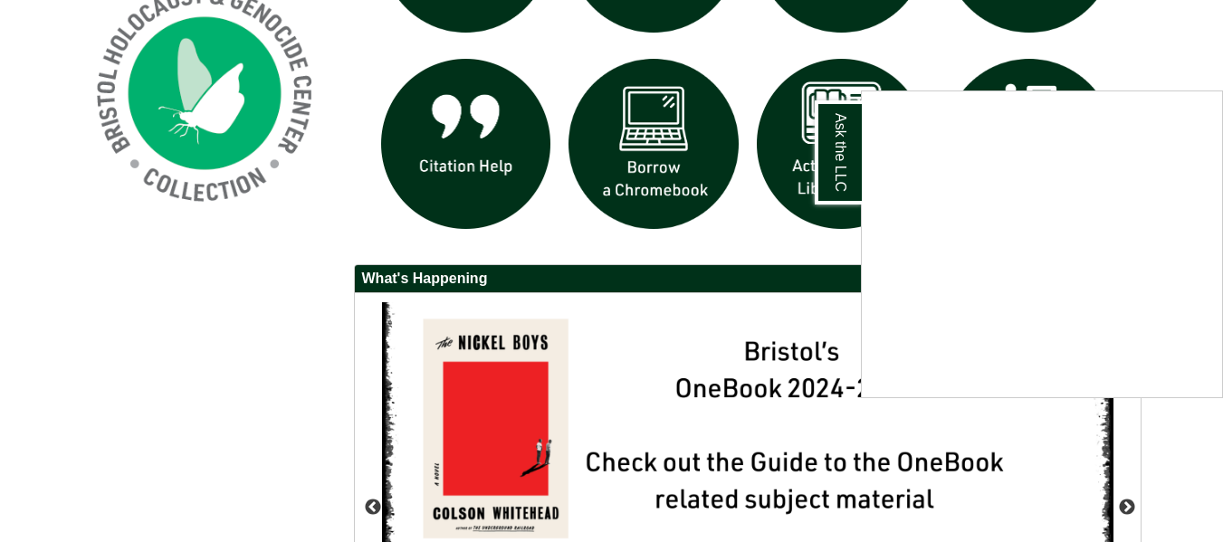
click at [1165, 54] on div "Ask the LLC" at bounding box center [611, 271] width 1223 height 542
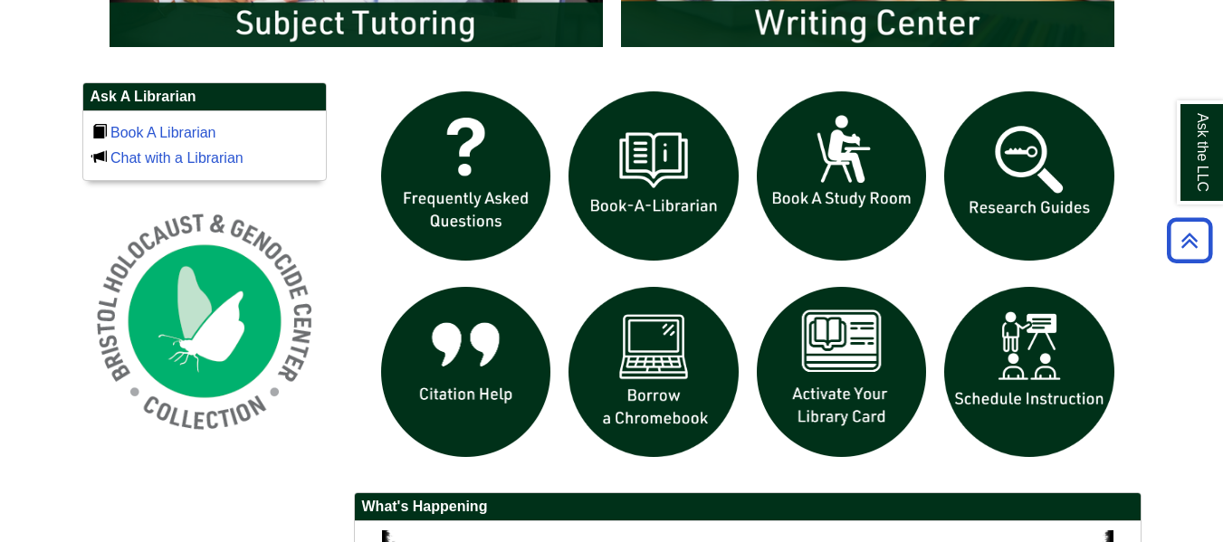
scroll to position [1192, 0]
